Goal: Task Accomplishment & Management: Use online tool/utility

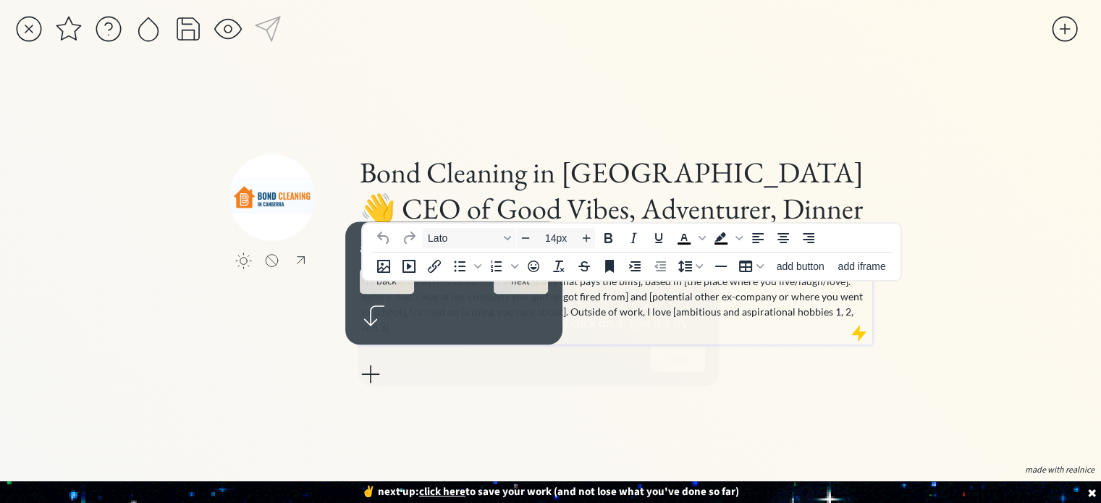
click at [794, 313] on p "I’m currently a [your dope title] at [company that pays the bills], based in [t…" at bounding box center [615, 304] width 508 height 61
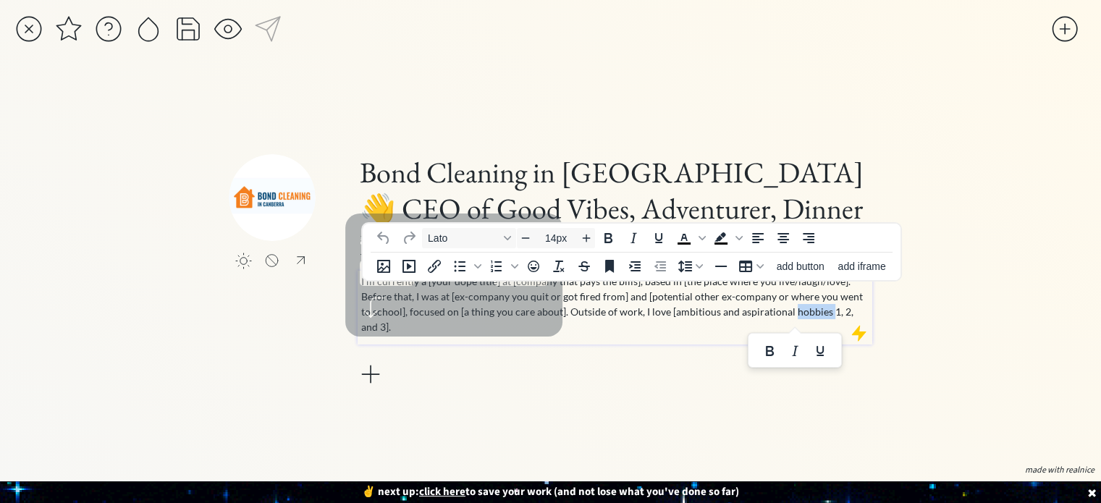
click at [794, 313] on p "I’m currently a [your dope title] at [company that pays the bills], based in [t…" at bounding box center [615, 304] width 508 height 61
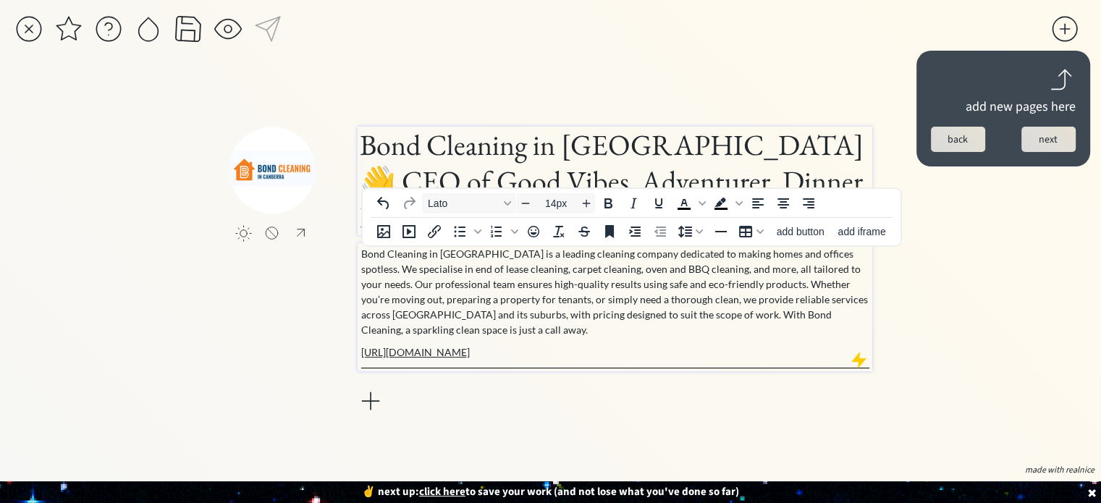
click at [481, 160] on h1 "Bond Cleaning in [GEOGRAPHIC_DATA] 👋 CEO of Good Vibes, Adventurer, Dinner Part…" at bounding box center [615, 181] width 510 height 109
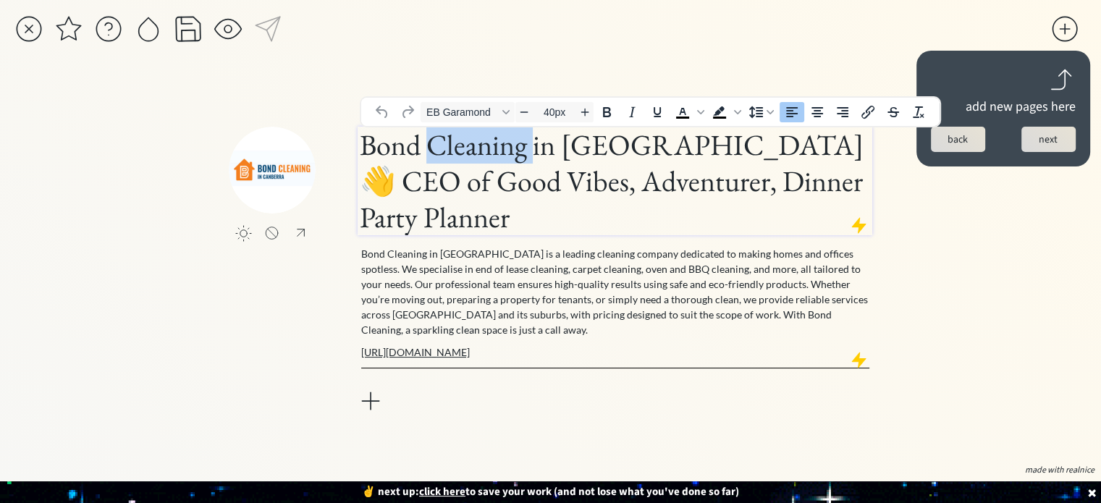
click at [481, 160] on h1 "Bond Cleaning in [GEOGRAPHIC_DATA] 👋 CEO of Good Vibes, Adventurer, Dinner Part…" at bounding box center [615, 181] width 510 height 109
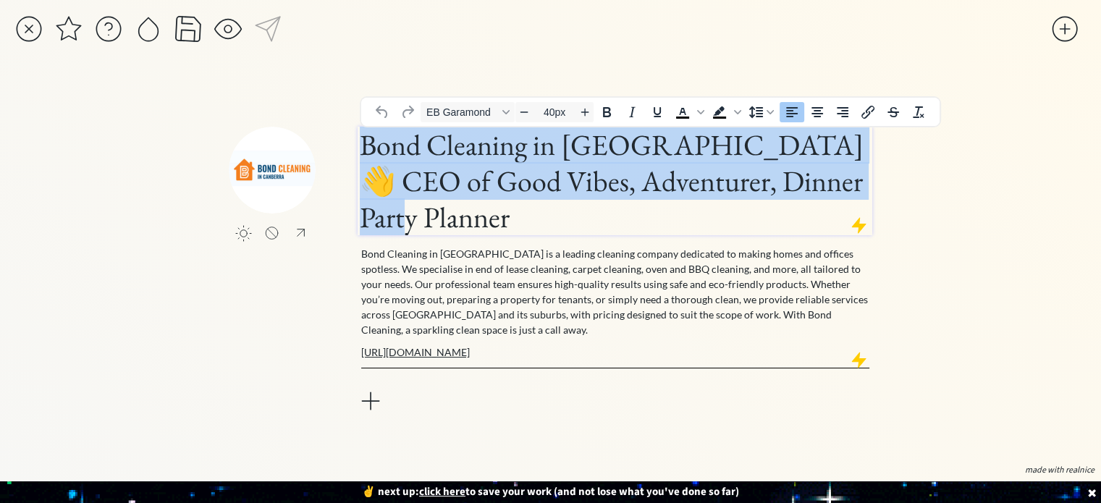
click at [481, 160] on h1 "Bond Cleaning in [GEOGRAPHIC_DATA] 👋 CEO of Good Vibes, Adventurer, Dinner Part…" at bounding box center [615, 181] width 510 height 109
paste div
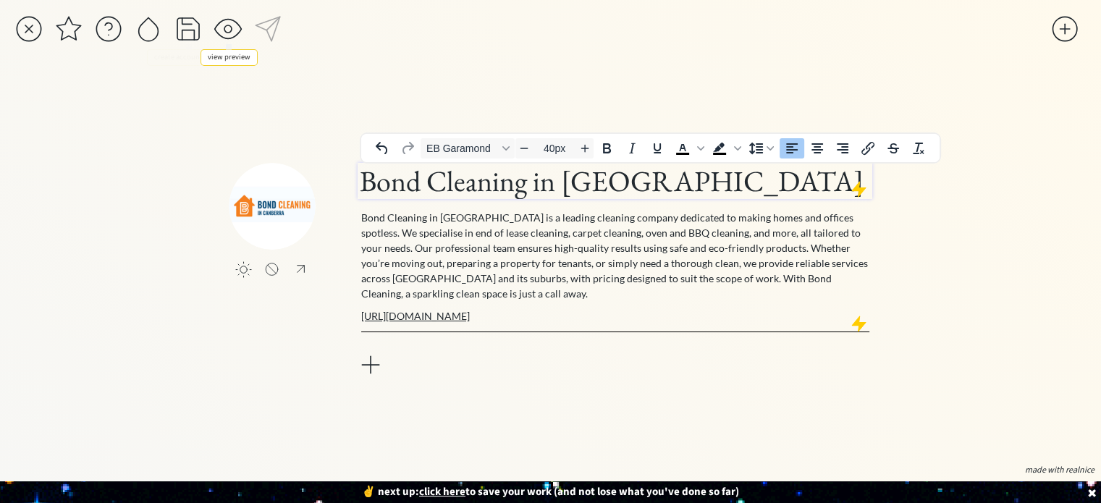
click at [231, 29] on div at bounding box center [228, 28] width 29 height 29
